Goal: Transaction & Acquisition: Purchase product/service

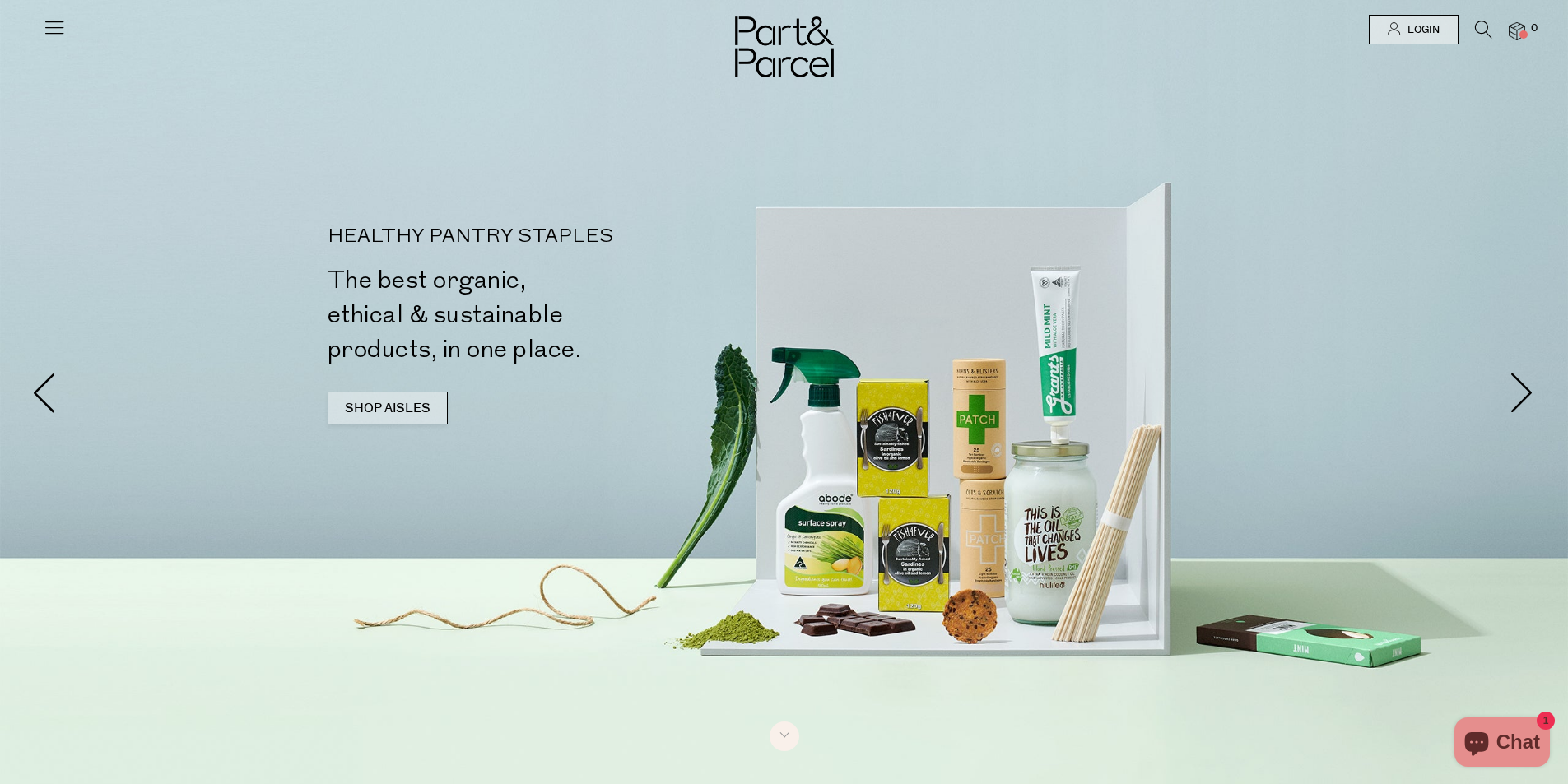
click at [375, 418] on link "SHOP AISLES" at bounding box center [387, 408] width 120 height 33
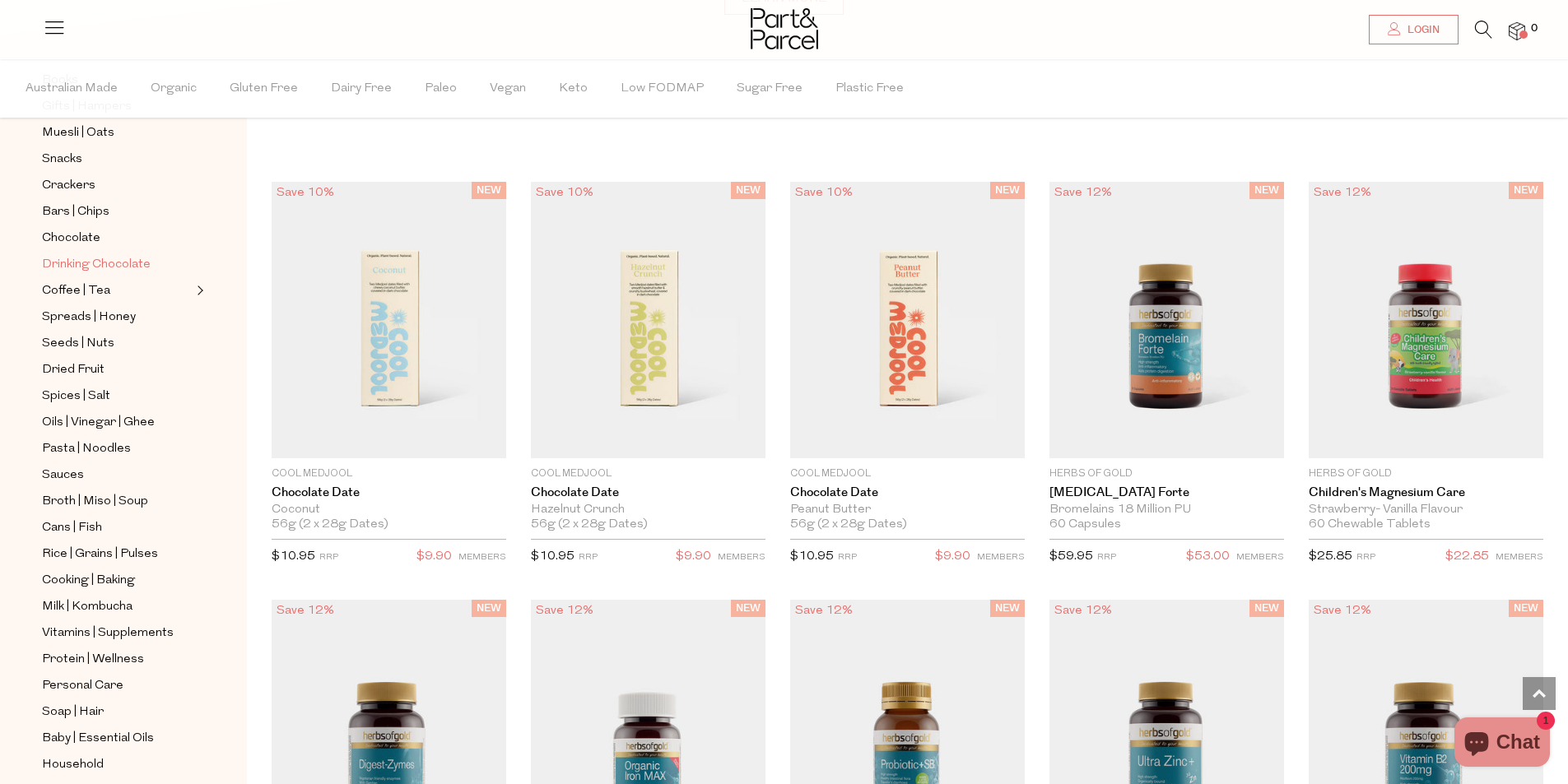
scroll to position [310, 0]
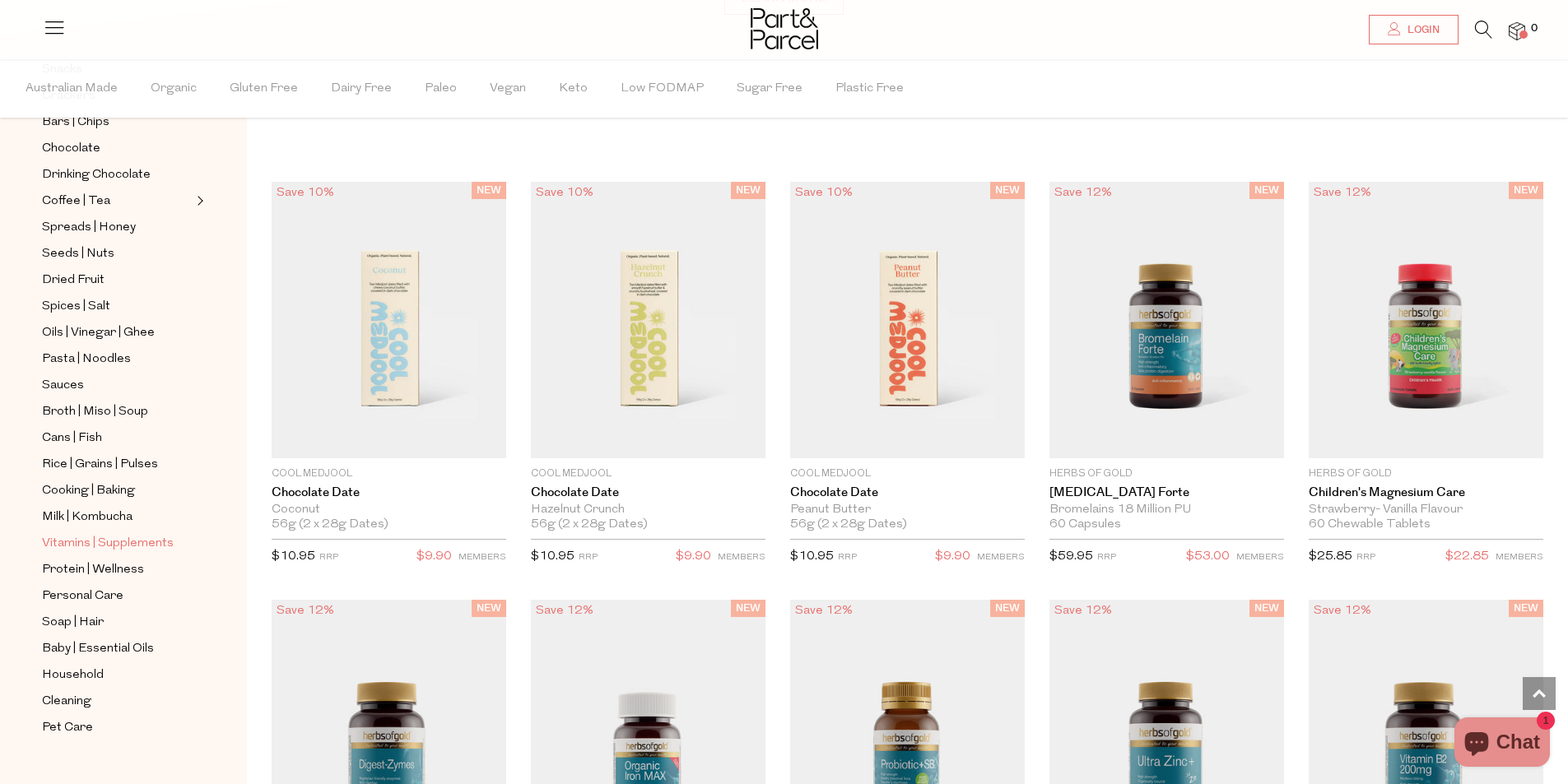
click at [138, 534] on span "Vitamins | Supplements" at bounding box center [108, 543] width 132 height 19
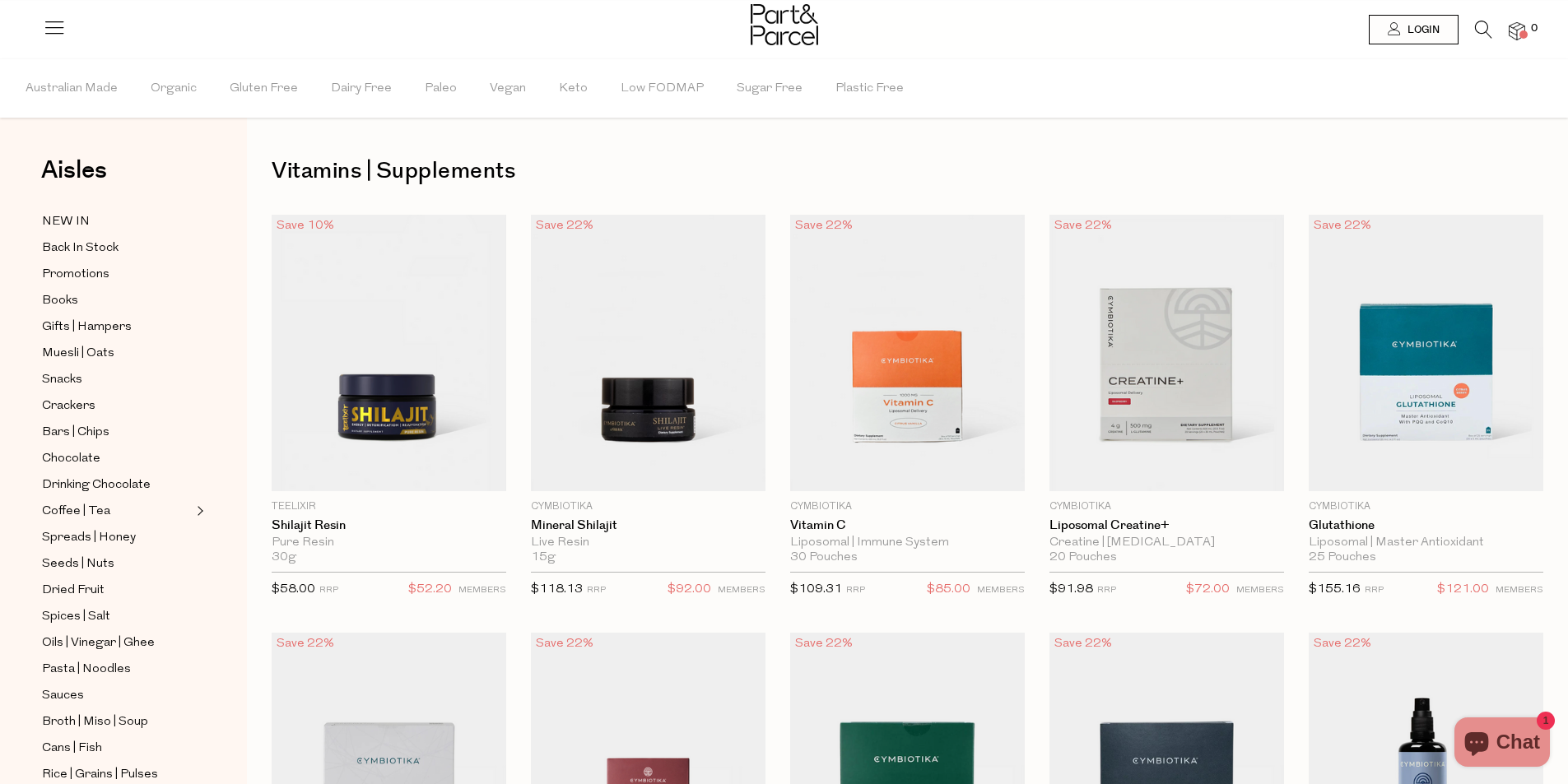
click at [1485, 30] on icon at bounding box center [1483, 29] width 18 height 19
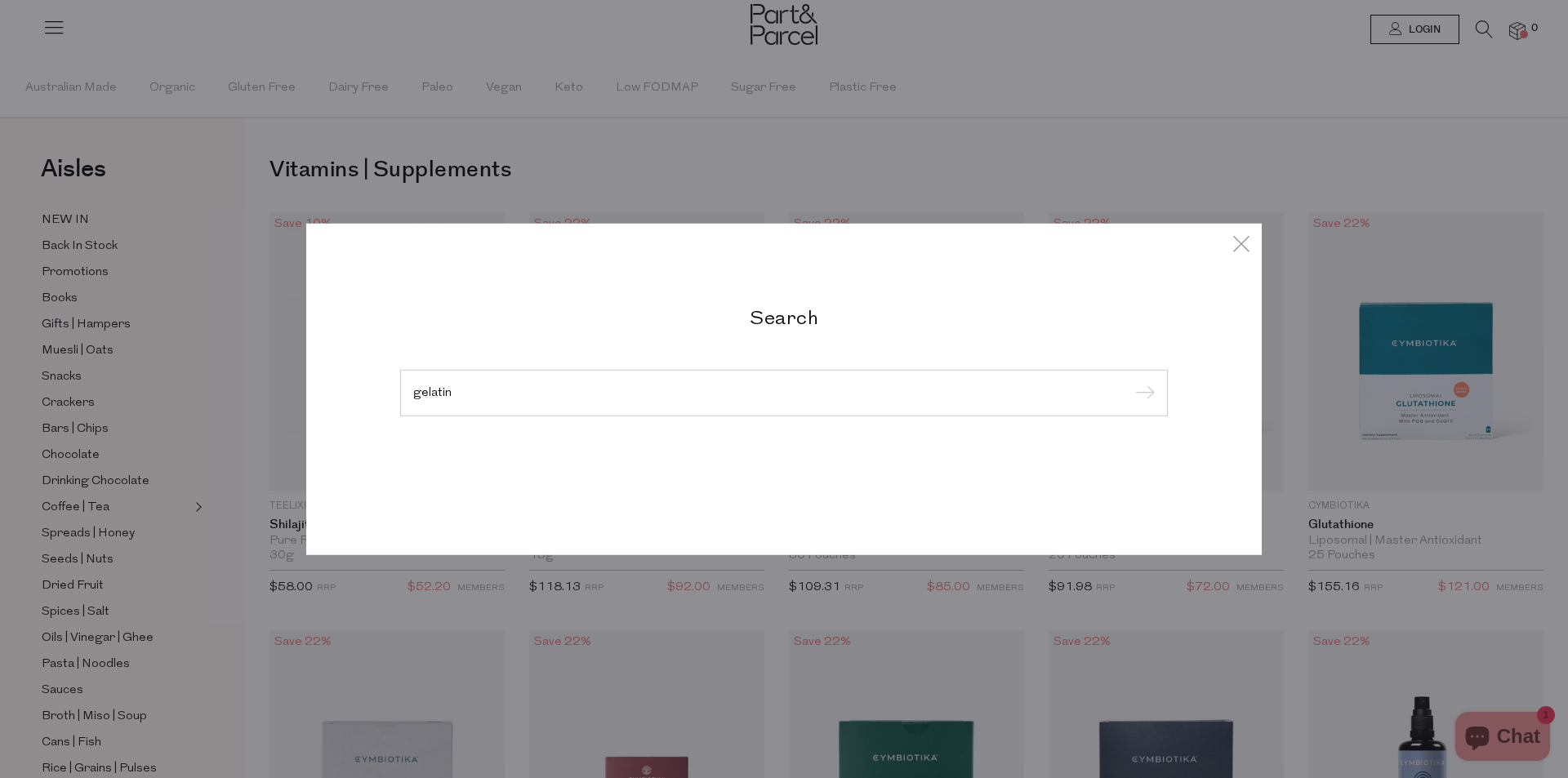
type input "gelatin"
click at [1130, 381] on input "submit" at bounding box center [1142, 393] width 24 height 24
